Goal: Find specific page/section

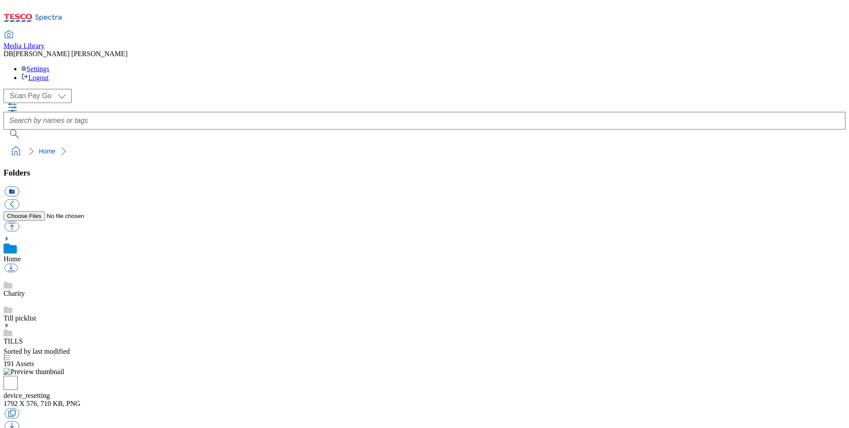
click at [10, 322] on icon at bounding box center [7, 325] width 6 height 6
click at [46, 370] on div "V6 content" at bounding box center [425, 382] width 842 height 25
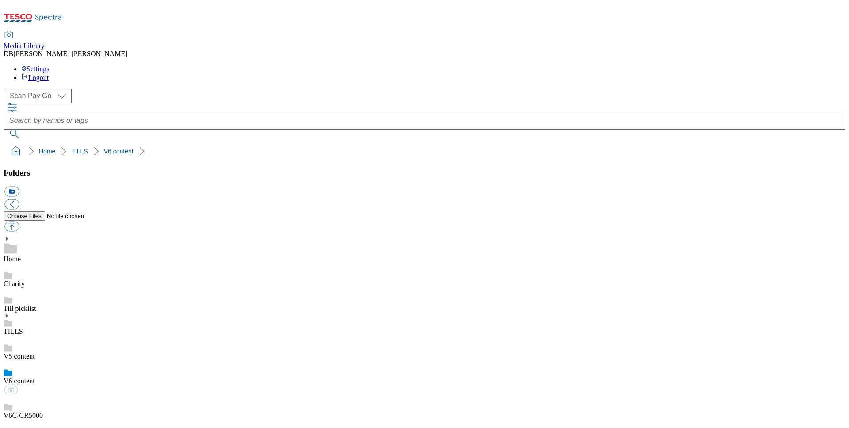
scroll to position [374, 0]
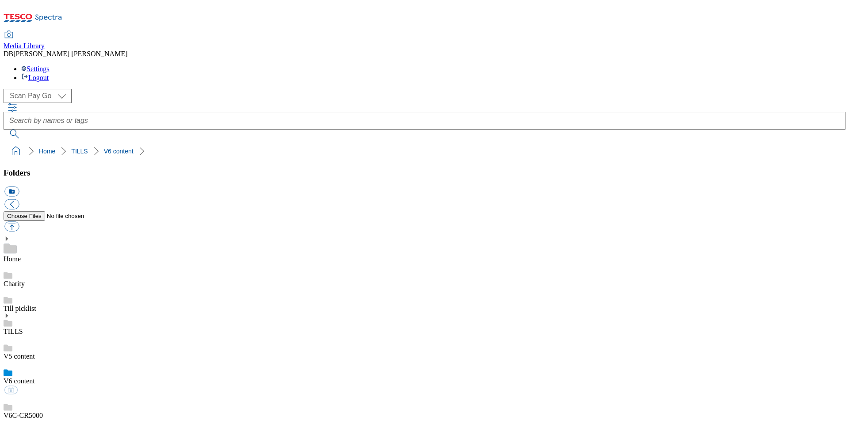
scroll to position [189, 0]
